Goal: Task Accomplishment & Management: Use online tool/utility

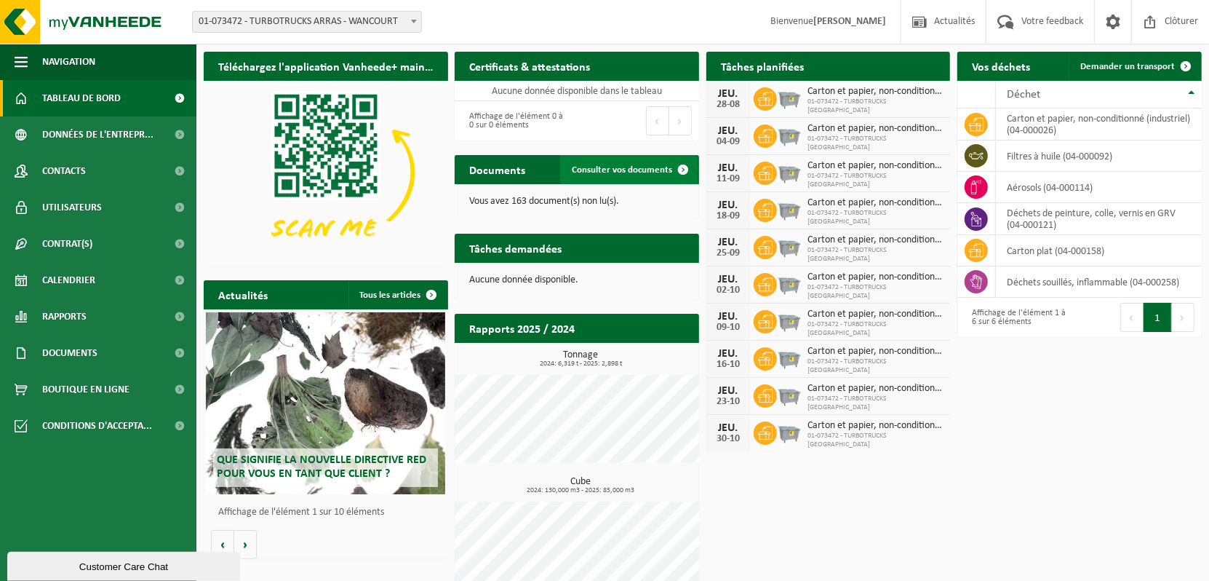
click at [600, 166] on span "Consulter vos documents" at bounding box center [622, 169] width 100 height 9
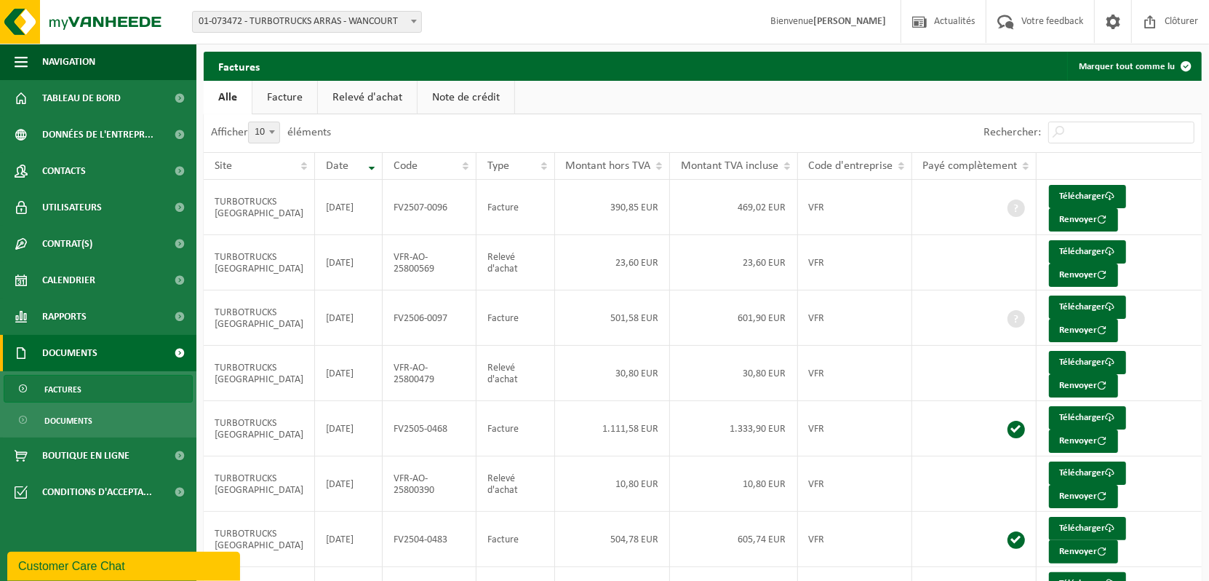
click at [283, 102] on link "Facture" at bounding box center [285, 97] width 65 height 33
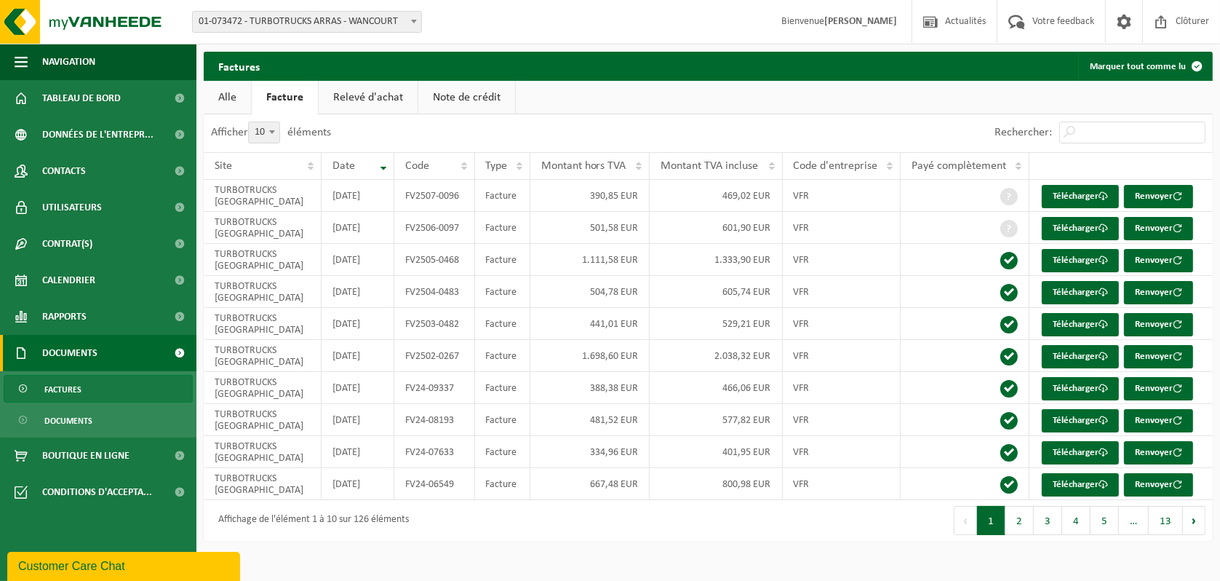
click at [231, 100] on link "Alle" at bounding box center [227, 97] width 47 height 33
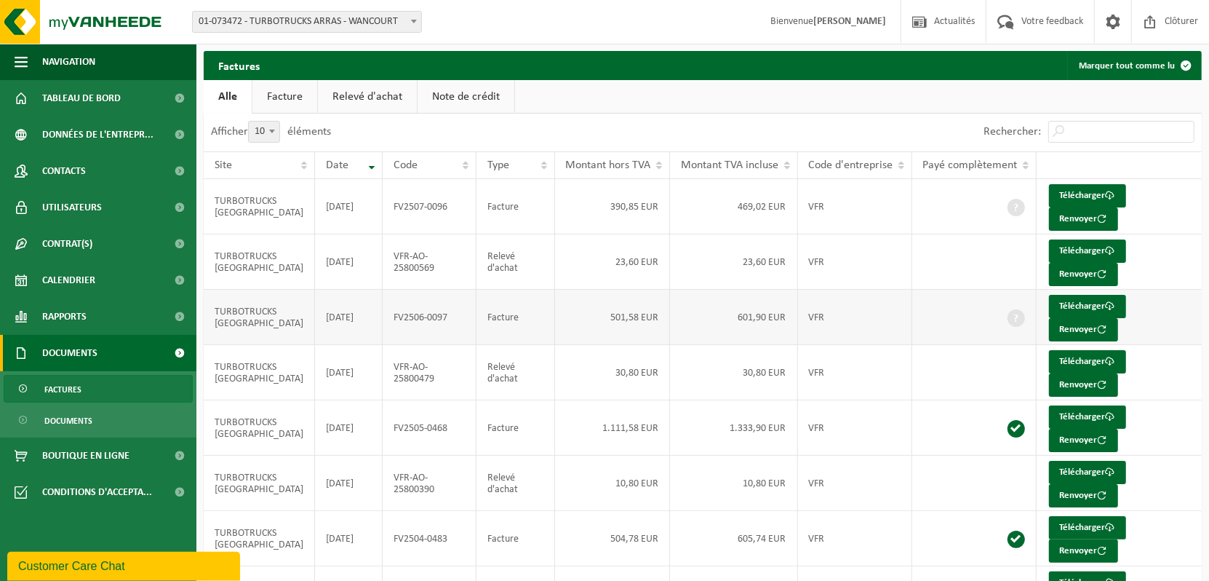
scroll to position [203, 0]
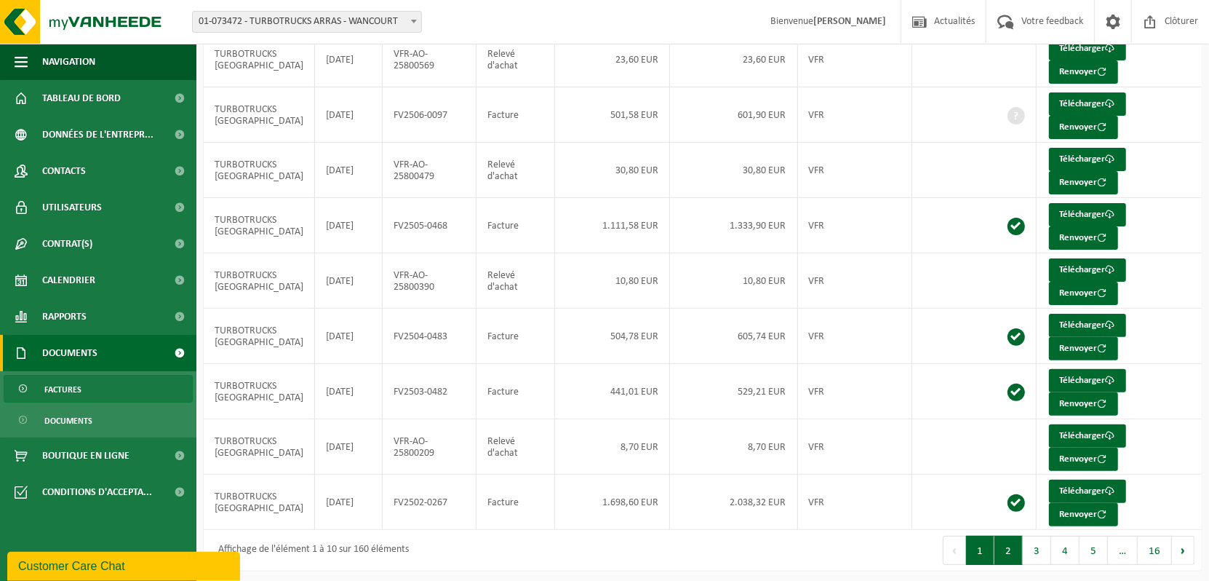
click at [1015, 548] on button "2" at bounding box center [1009, 550] width 28 height 29
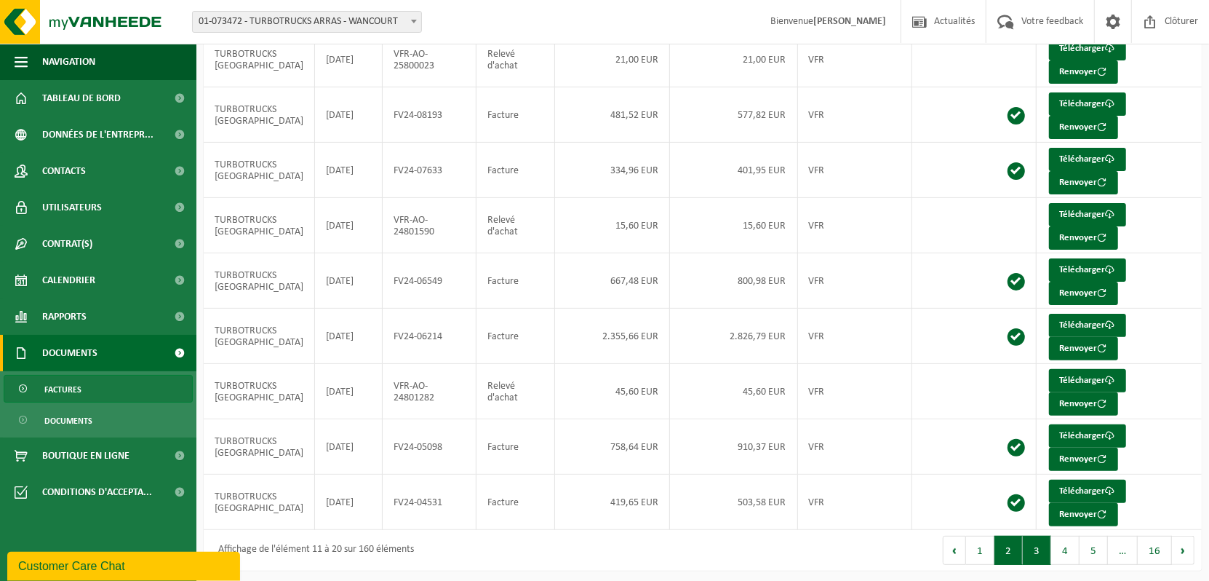
click at [1038, 547] on button "3" at bounding box center [1037, 550] width 28 height 29
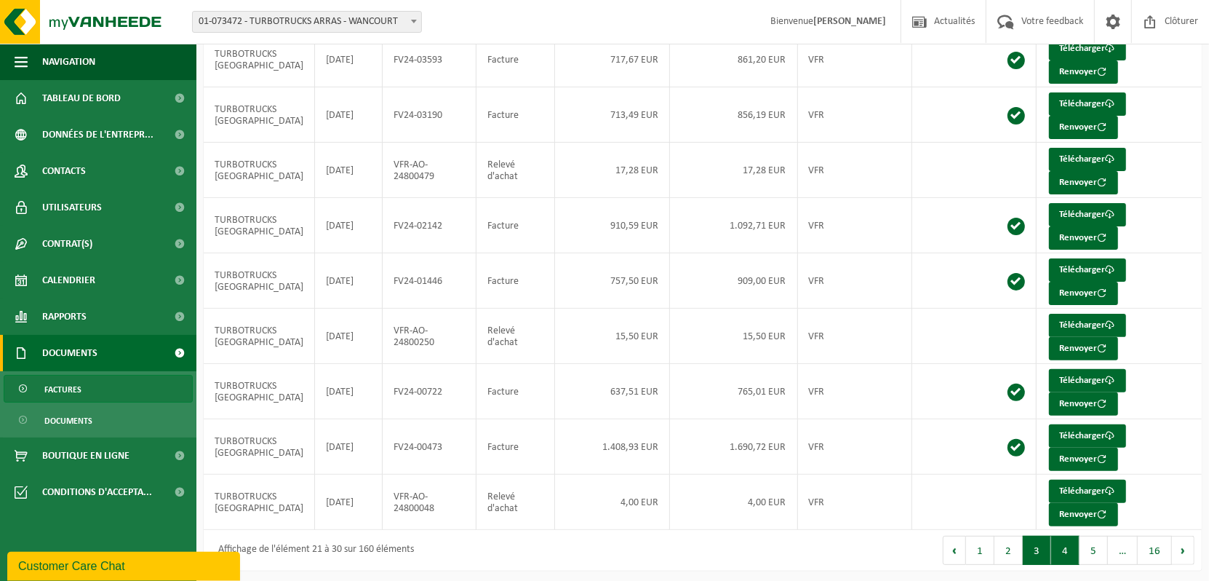
click at [1062, 543] on button "4" at bounding box center [1066, 550] width 28 height 29
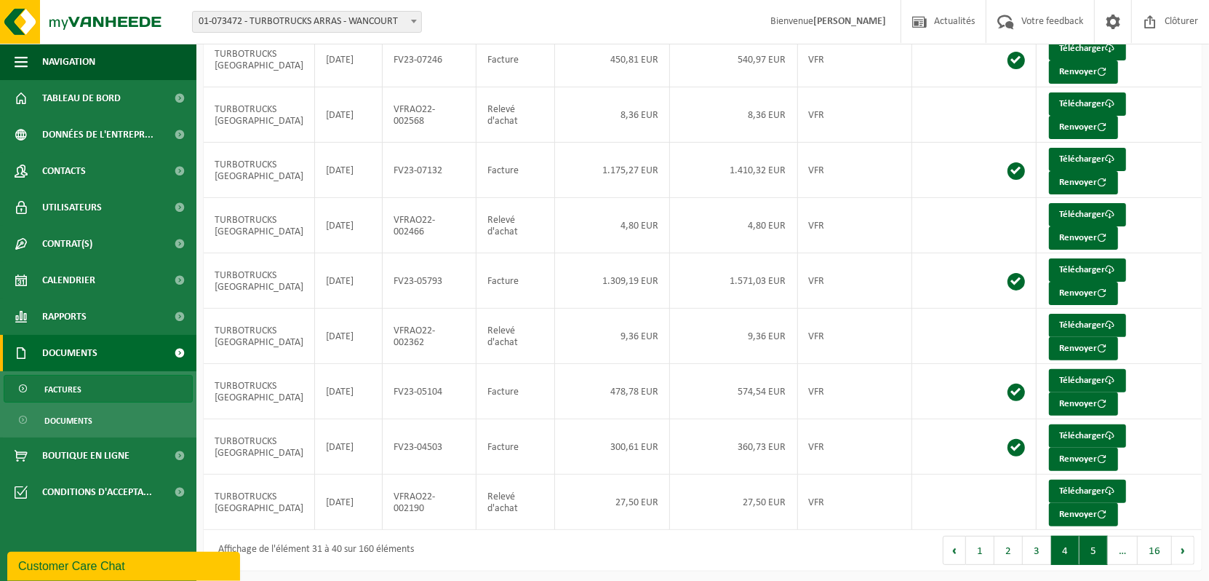
click at [1091, 541] on button "5" at bounding box center [1094, 550] width 28 height 29
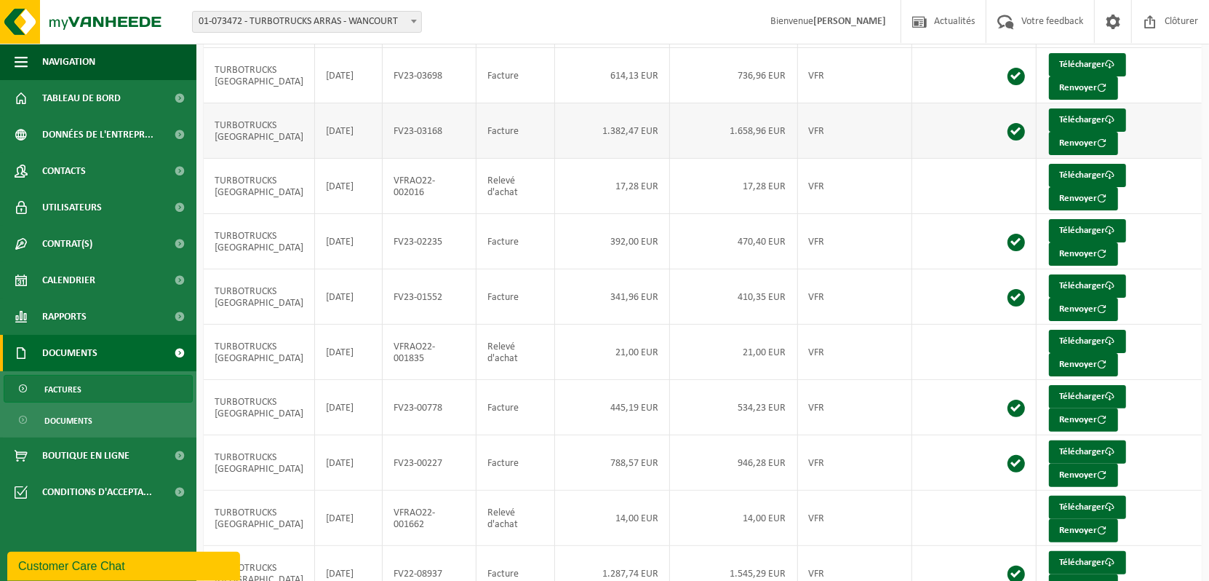
scroll to position [0, 0]
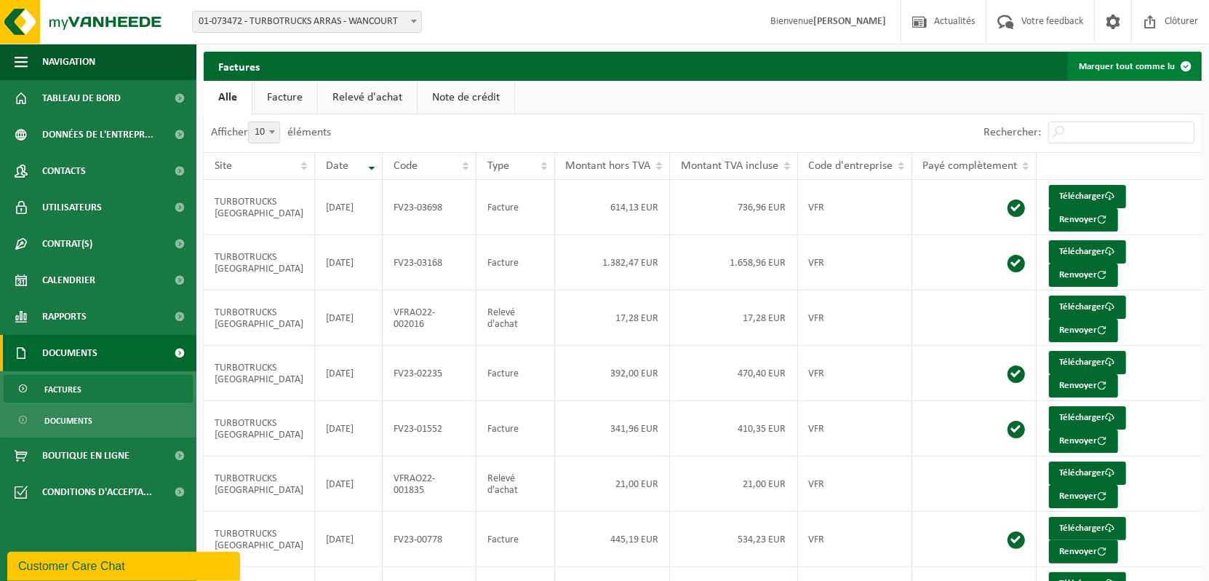
click at [1148, 64] on button "Marquer tout comme lu" at bounding box center [1134, 66] width 133 height 29
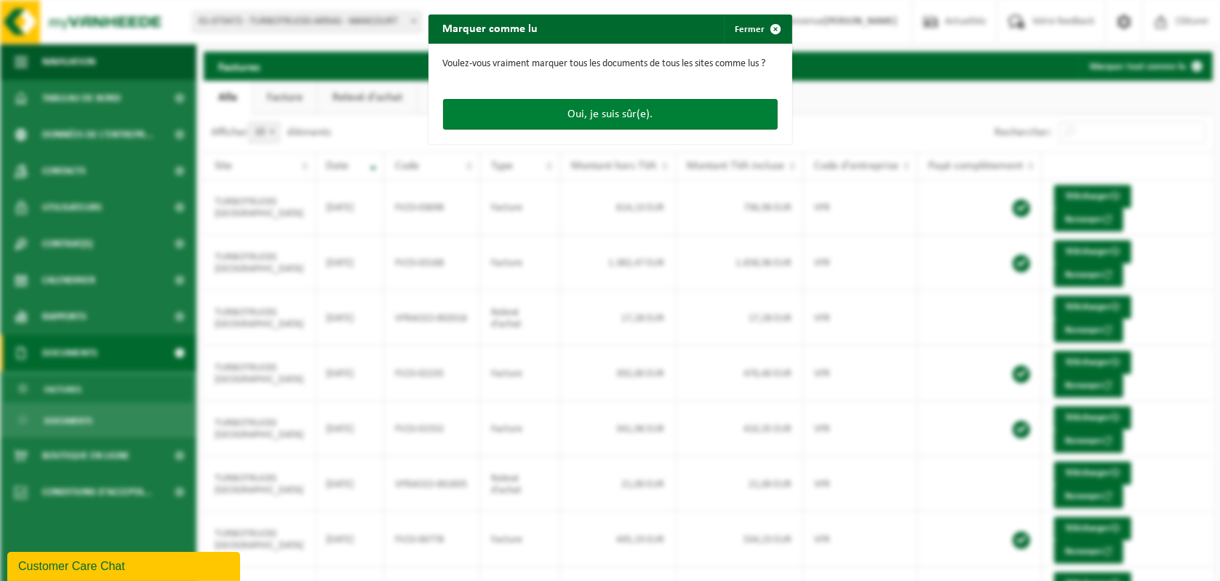
click at [595, 115] on button "Oui, je suis sûr(e)." at bounding box center [610, 114] width 335 height 31
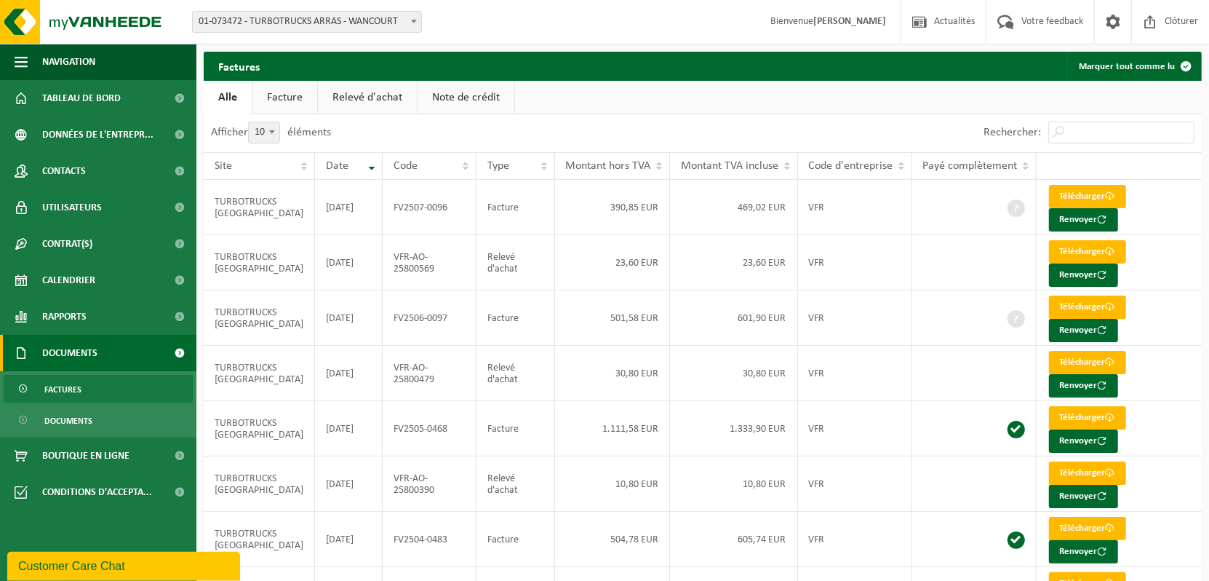
click at [592, 132] on div "Afficher 10 25 50 100 10 éléments" at bounding box center [453, 133] width 499 height 38
click at [80, 65] on span "Navigation" at bounding box center [68, 62] width 53 height 36
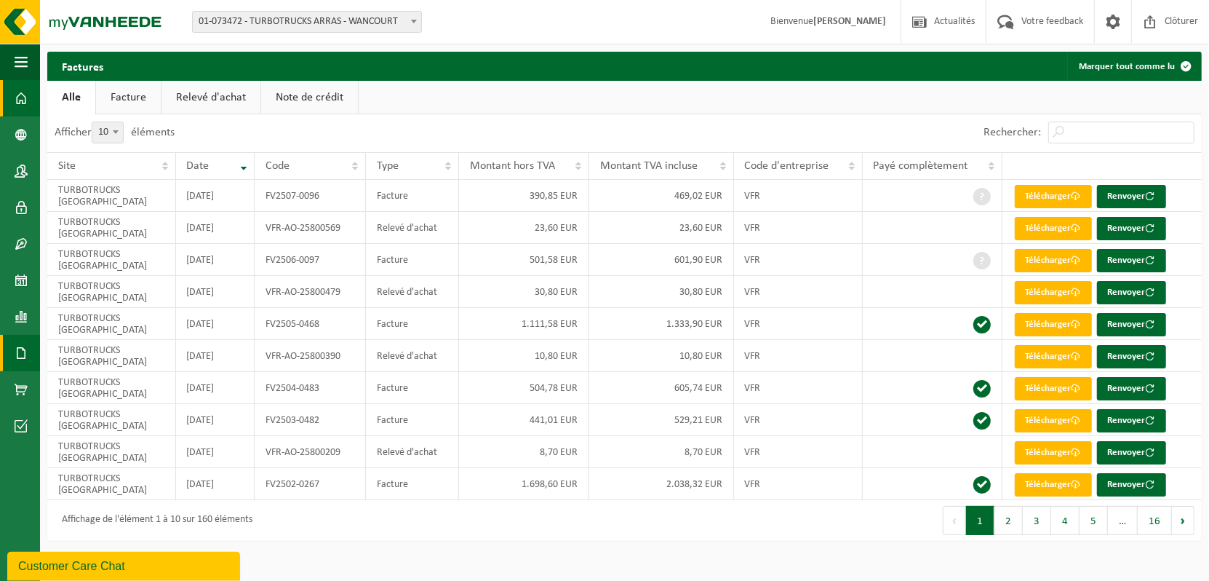
click at [23, 90] on span at bounding box center [21, 98] width 13 height 36
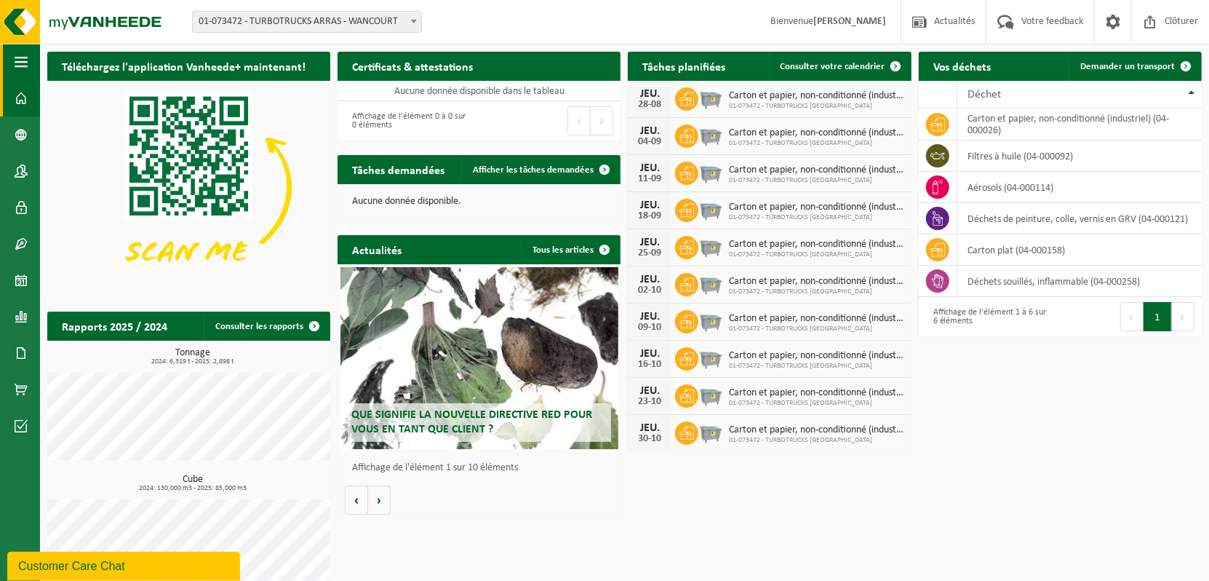
click at [18, 62] on span "button" at bounding box center [21, 62] width 13 height 36
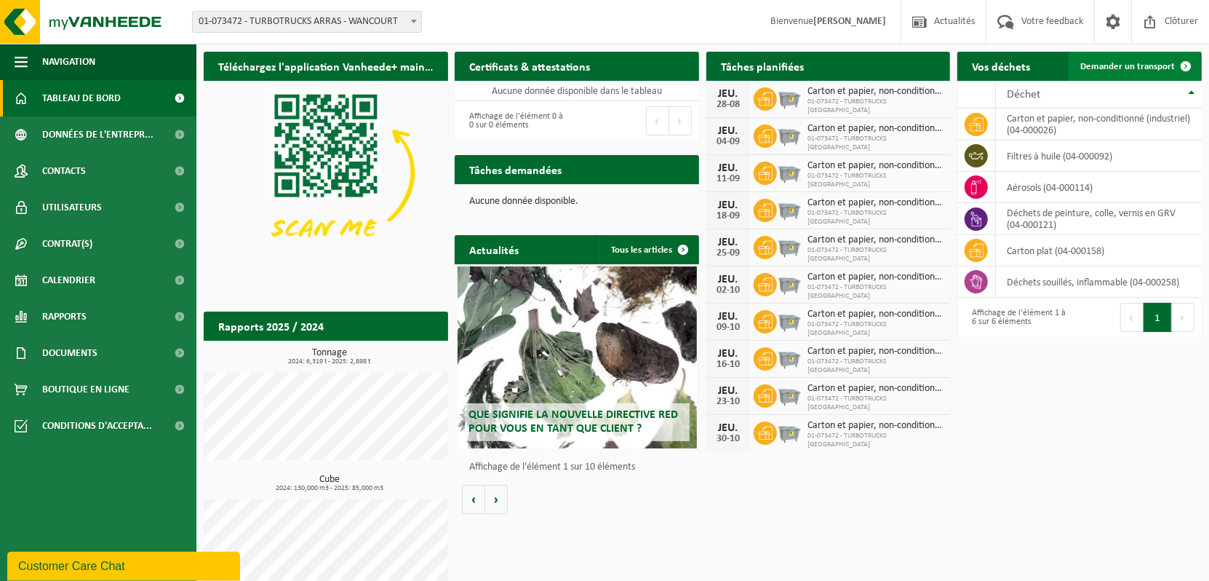
click at [1113, 66] on span "Demander un transport" at bounding box center [1128, 66] width 95 height 9
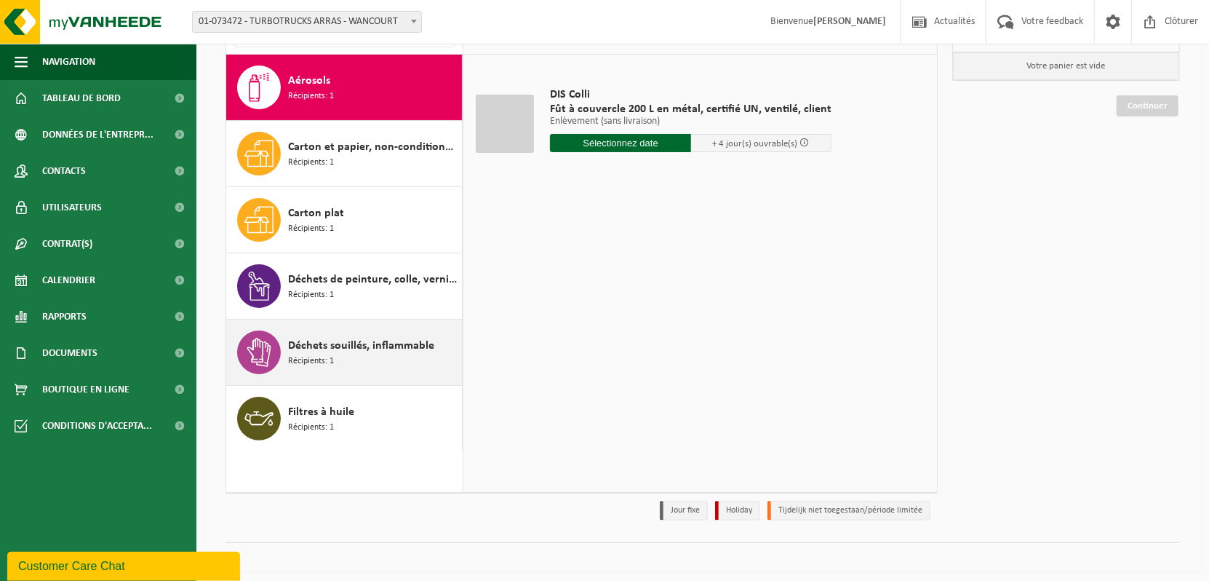
scroll to position [130, 0]
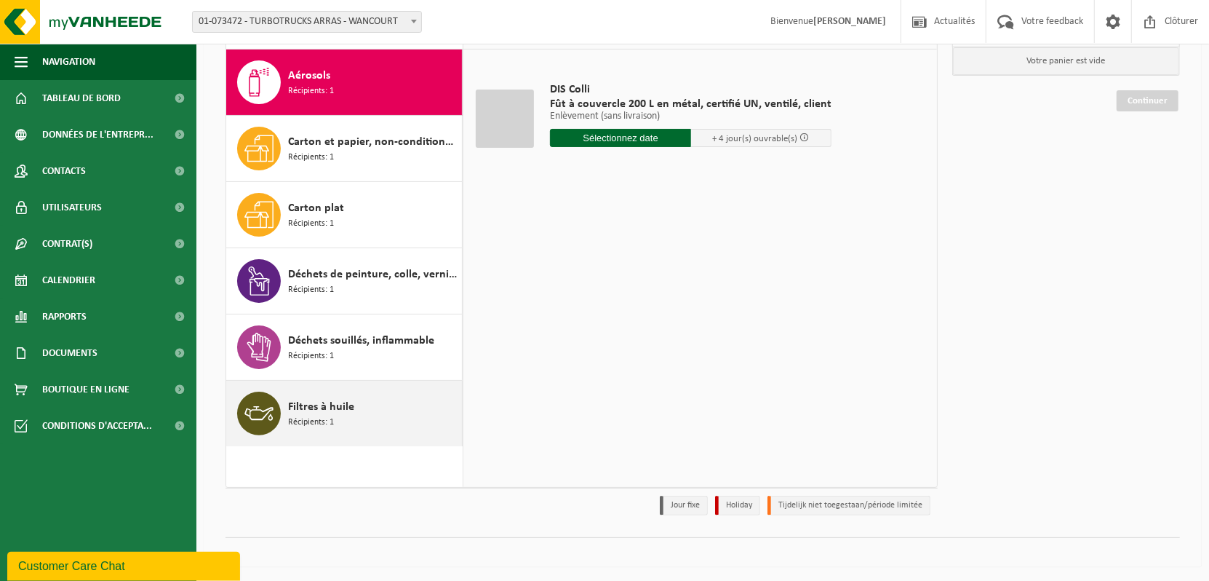
click at [319, 410] on span "Filtres à huile" at bounding box center [321, 406] width 66 height 17
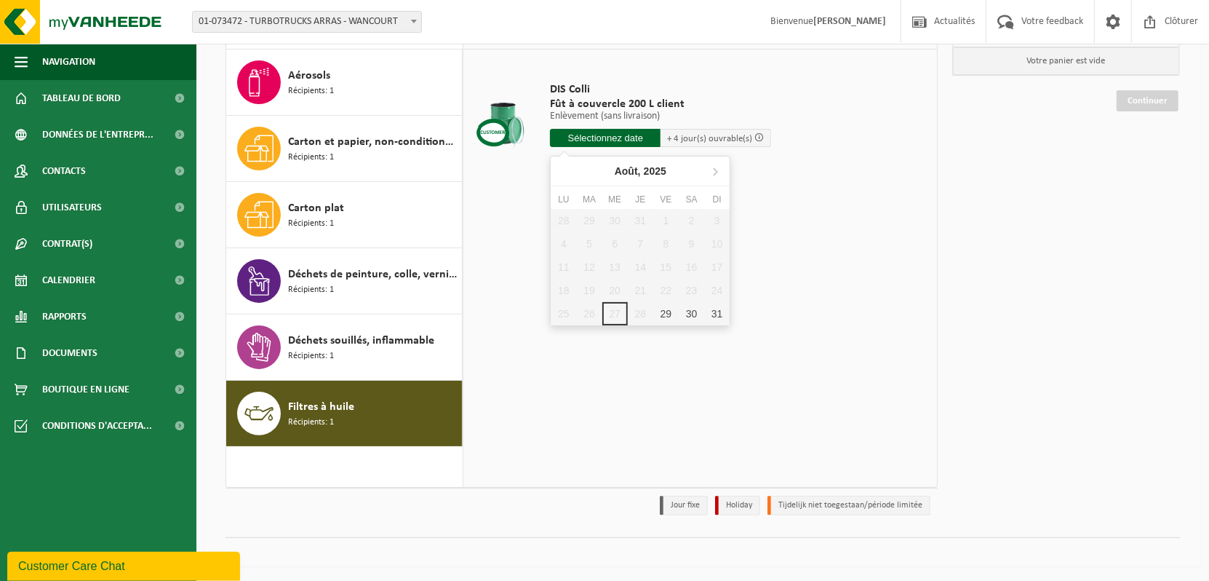
click at [605, 135] on input "text" at bounding box center [605, 138] width 111 height 18
click at [667, 317] on div "29" at bounding box center [665, 313] width 25 height 23
type input "à partir de 2025-08-29"
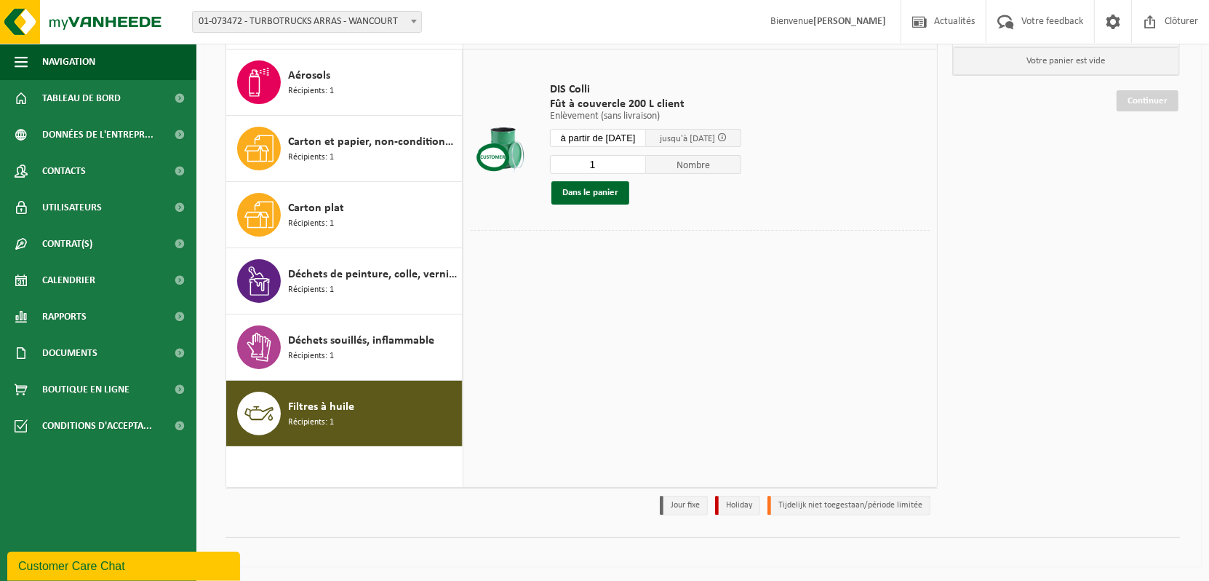
click at [603, 162] on input "1" at bounding box center [598, 164] width 96 height 19
type input "4"
click at [611, 195] on button "Dans le panier" at bounding box center [591, 192] width 78 height 23
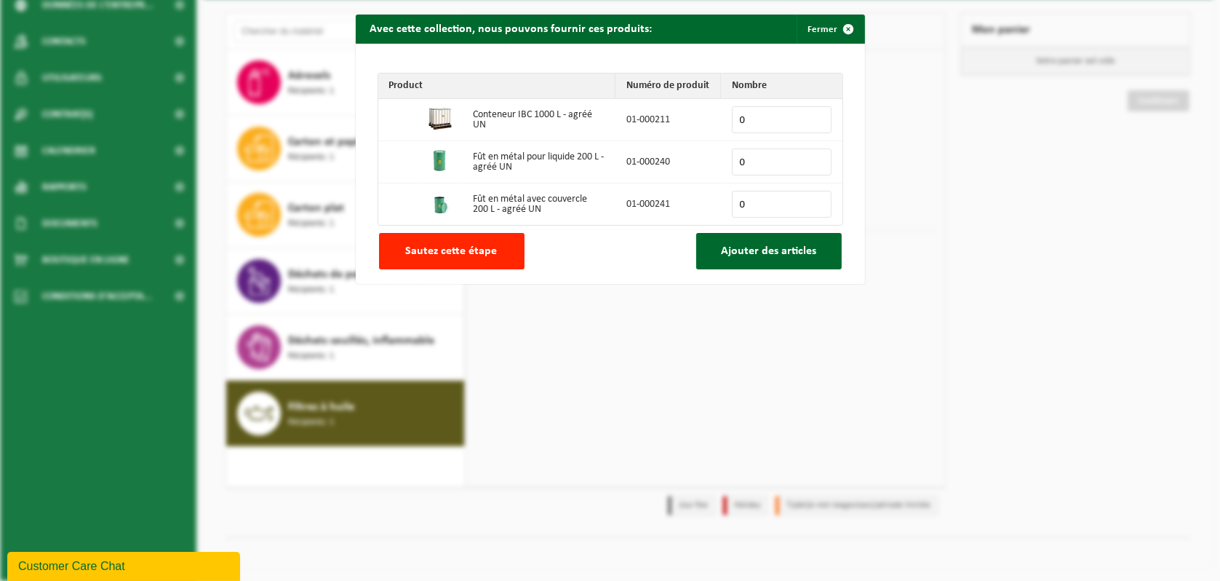
click at [763, 199] on input "0" at bounding box center [782, 204] width 100 height 27
type input "4"
click at [799, 251] on span "Ajouter des articles" at bounding box center [768, 251] width 95 height 12
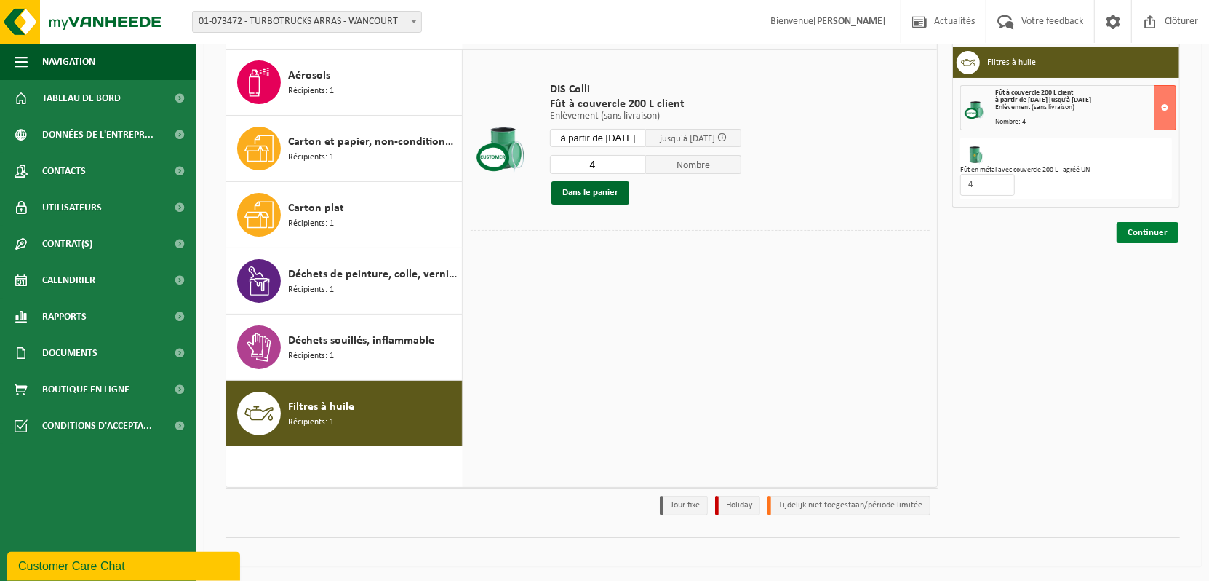
click at [1143, 230] on link "Continuer" at bounding box center [1148, 232] width 62 height 21
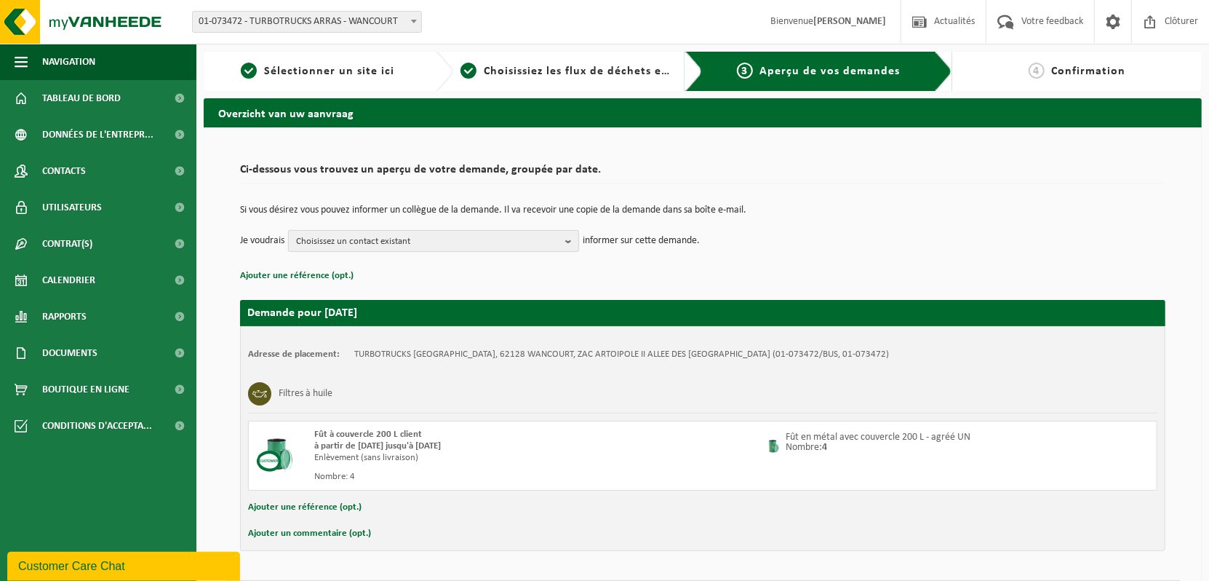
click at [557, 240] on span "Choisissez un contact existant" at bounding box center [427, 242] width 263 height 22
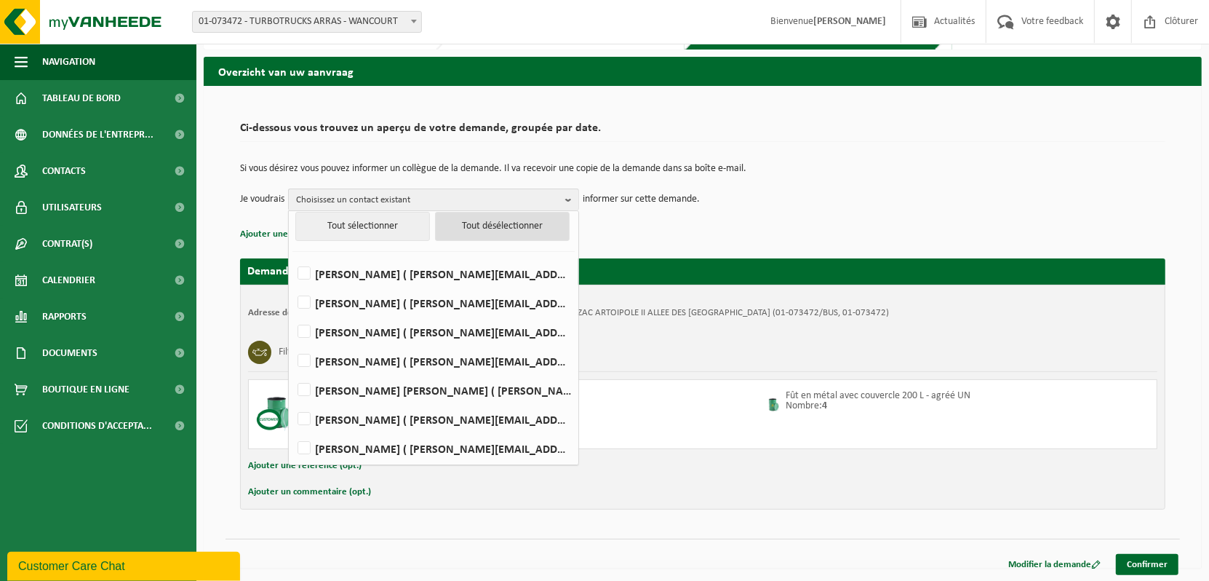
scroll to position [42, 0]
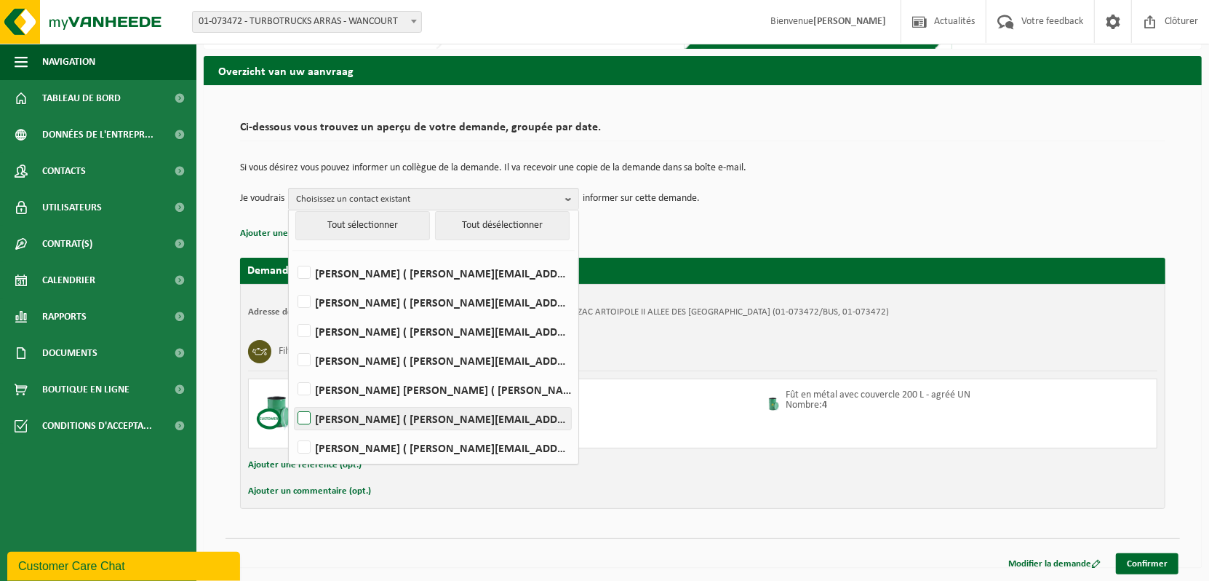
click at [310, 412] on label "[PERSON_NAME] ( [PERSON_NAME][EMAIL_ADDRESS][PERSON_NAME][DOMAIN_NAME] )" at bounding box center [433, 419] width 277 height 22
click at [293, 400] on input "CINDY SZYMANSKI ( cindy.szymanski@th-group.eu )" at bounding box center [292, 400] width 1 height 1
checkbox input "true"
click at [973, 466] on div "Ajouter une référence (opt.)" at bounding box center [703, 465] width 910 height 19
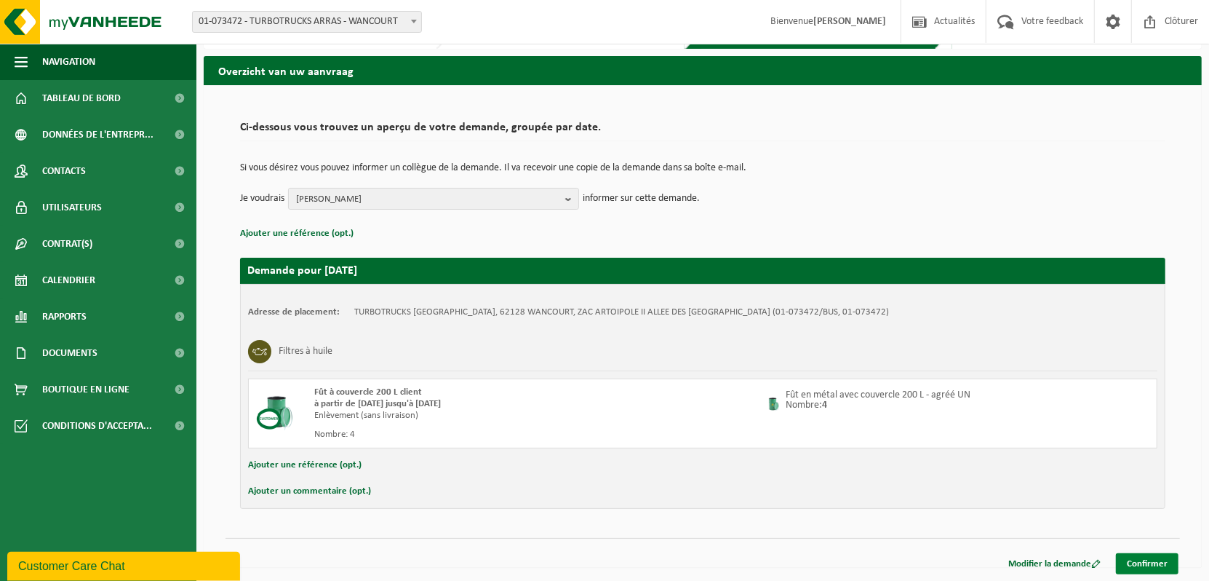
click at [1148, 558] on link "Confirmer" at bounding box center [1147, 563] width 63 height 21
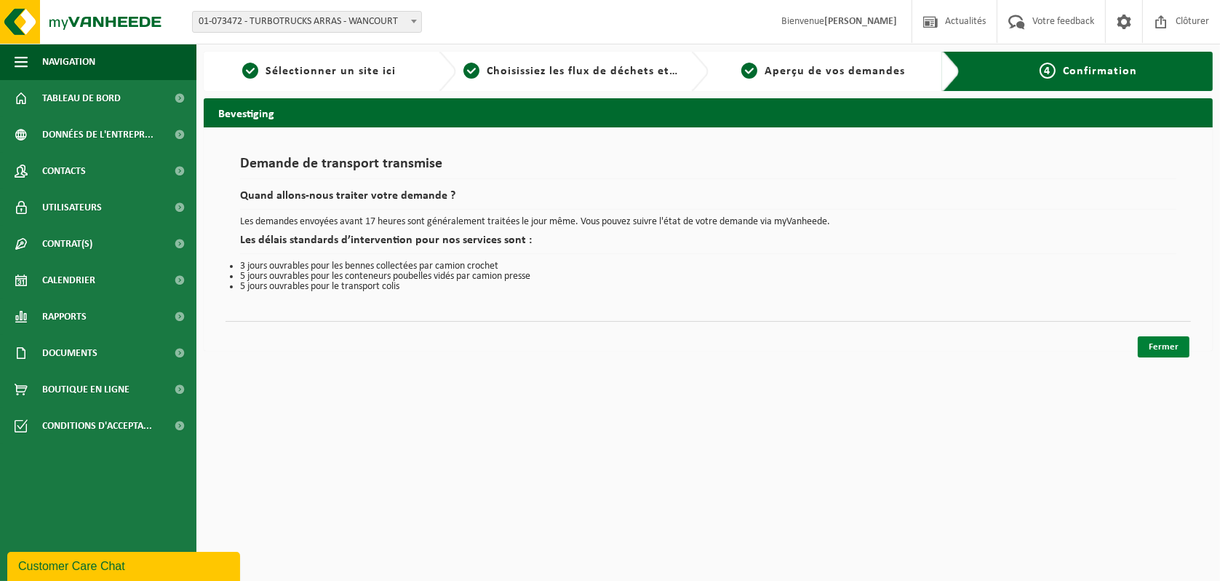
click at [1169, 347] on link "Fermer" at bounding box center [1164, 346] width 52 height 21
